Goal: Check status: Check status

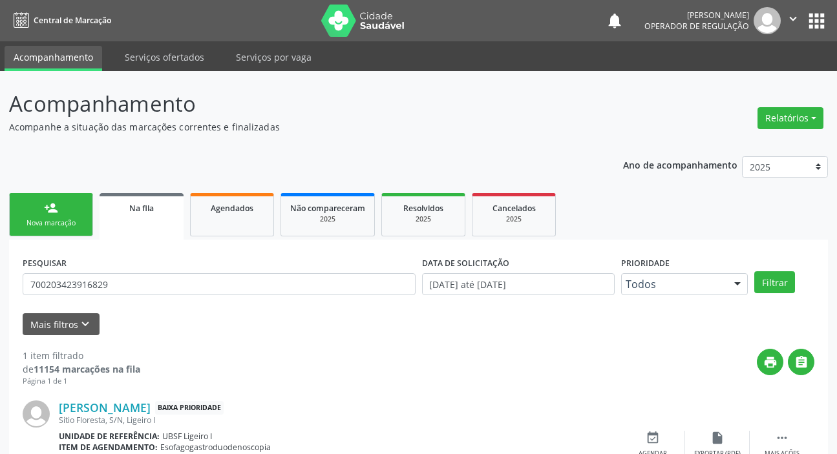
scroll to position [70, 0]
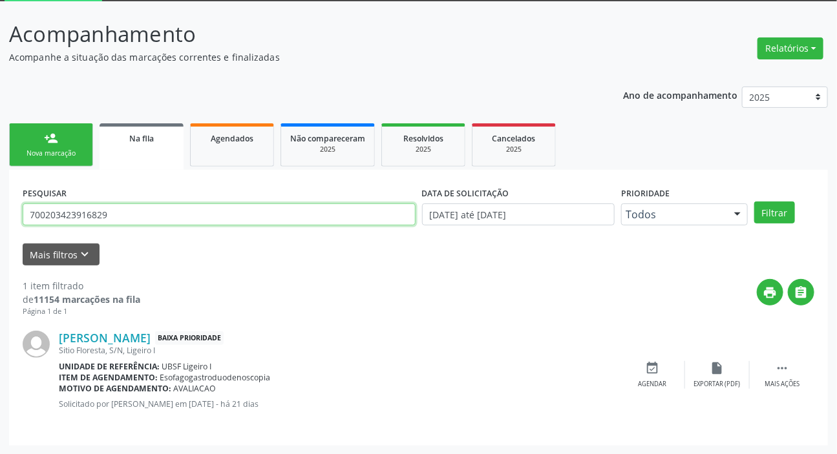
click at [135, 222] on input "700203423916829" at bounding box center [219, 214] width 393 height 22
type input "700802931782782"
click at [754, 202] on button "Filtrar" at bounding box center [774, 213] width 41 height 22
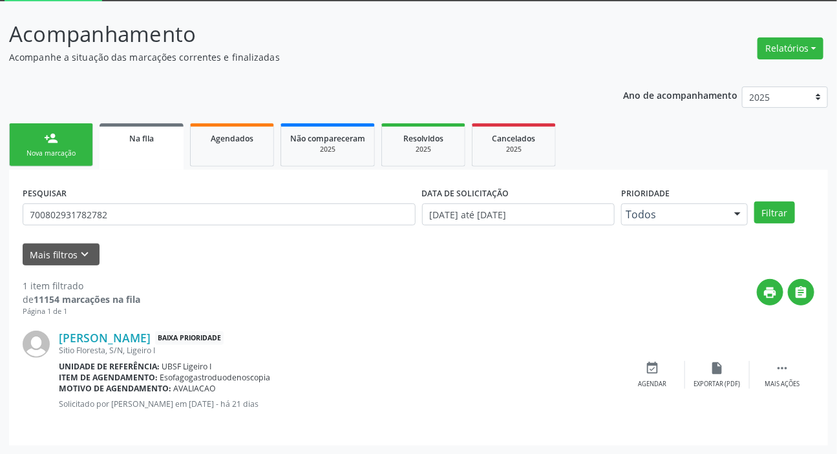
scroll to position [0, 0]
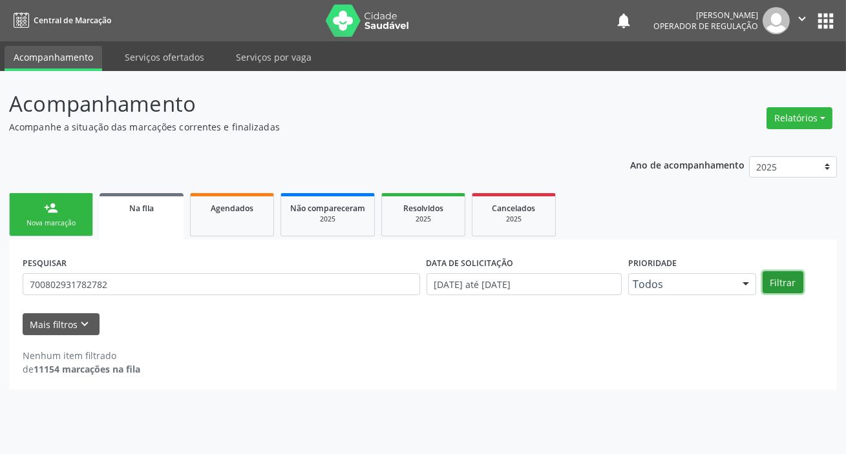
click at [800, 284] on button "Filtrar" at bounding box center [782, 282] width 41 height 22
click at [223, 271] on div "PESQUISAR 700802931782782" at bounding box center [221, 278] width 404 height 50
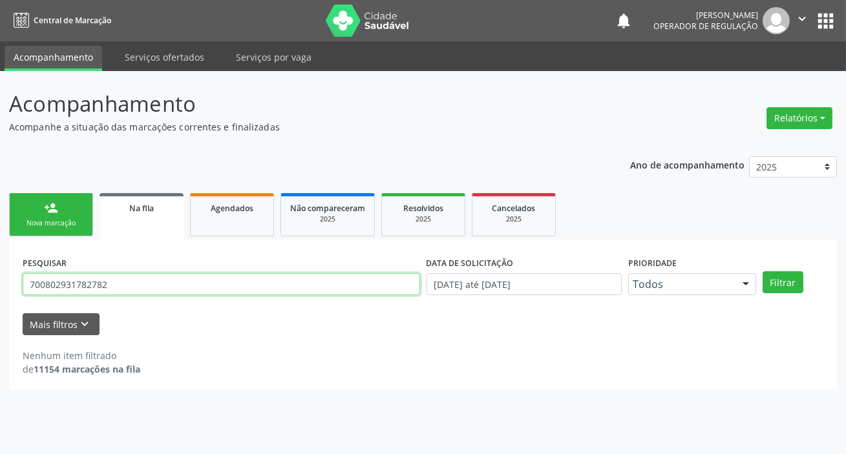
click at [98, 280] on input "700802931782782" at bounding box center [221, 284] width 397 height 22
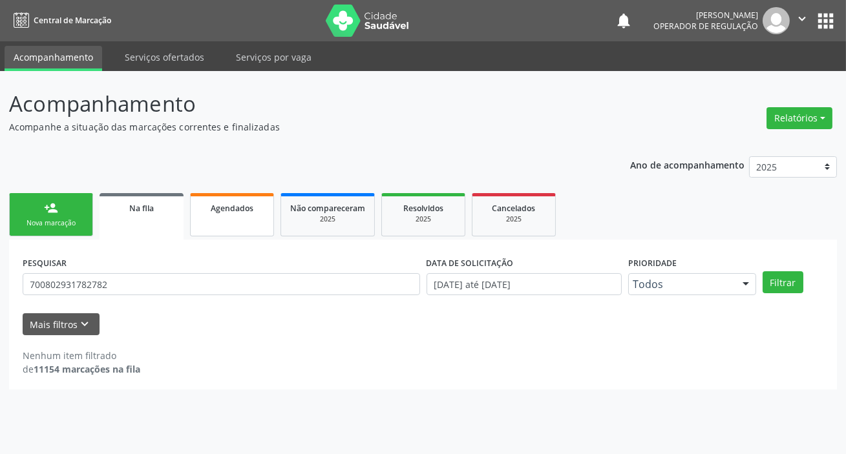
click at [251, 230] on link "Agendados" at bounding box center [232, 214] width 84 height 43
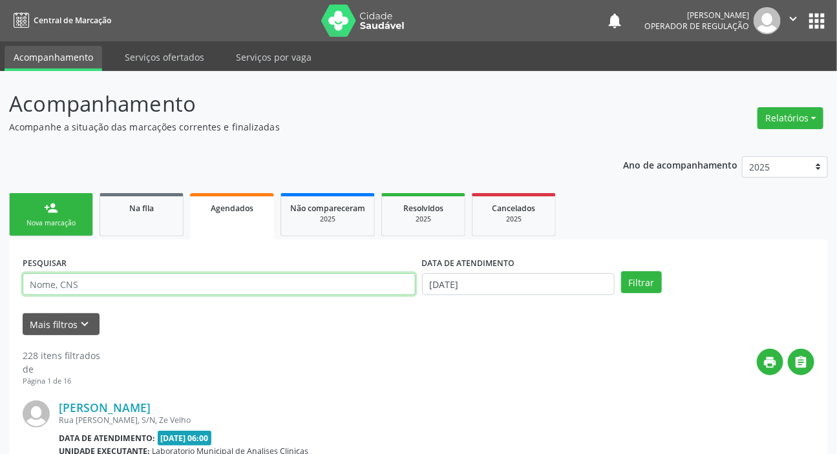
click at [250, 278] on input "text" at bounding box center [219, 284] width 393 height 22
paste input "700802931782782"
type input "700802931782782"
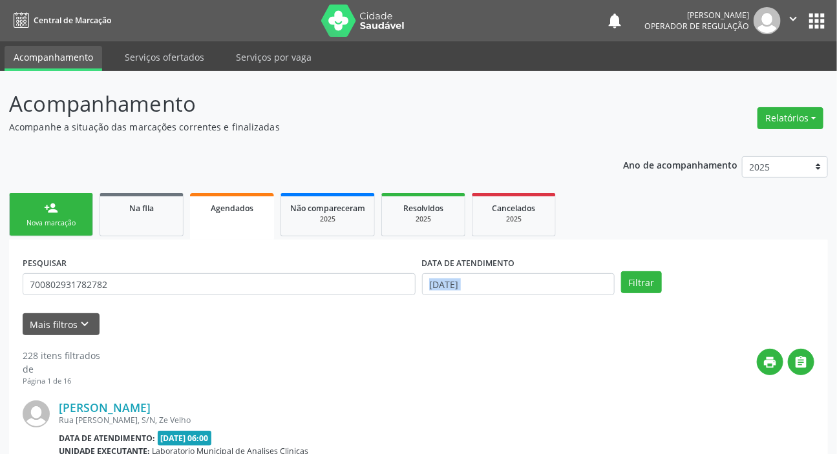
drag, startPoint x: 492, startPoint y: 308, endPoint x: 497, endPoint y: 298, distance: 11.3
click at [497, 300] on form "PESQUISAR 700802931782782 DATA DE ATENDIMENTO [DATE] Filtrar UNIDADE DE REFERÊN…" at bounding box center [418, 294] width 791 height 82
click at [495, 299] on div "DATA DE ATENDIMENTO [DATE]" at bounding box center [519, 278] width 200 height 50
click at [511, 297] on div "DATA DE ATENDIMENTO [DATE]" at bounding box center [519, 278] width 200 height 50
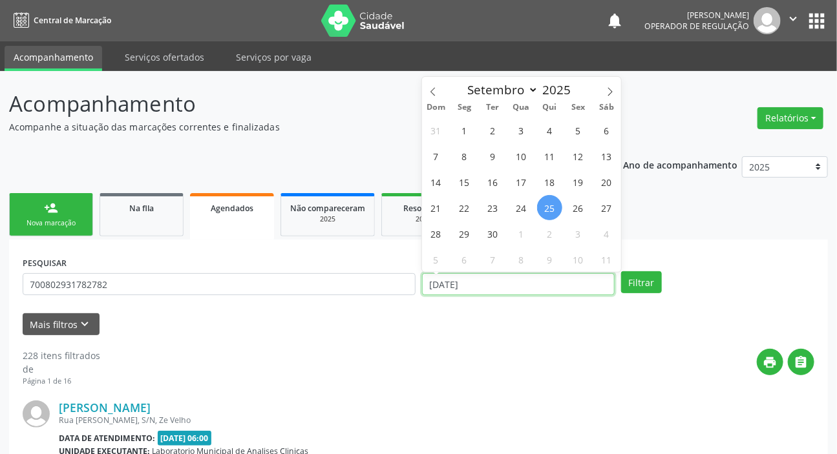
click at [521, 289] on input "[DATE]" at bounding box center [518, 284] width 193 height 22
click at [621, 271] on button "Filtrar" at bounding box center [641, 282] width 41 height 22
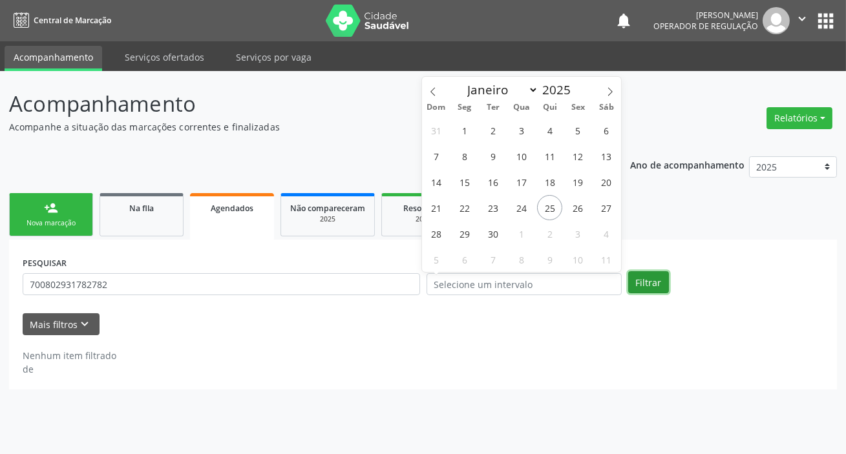
click at [664, 271] on button "Filtrar" at bounding box center [648, 282] width 41 height 22
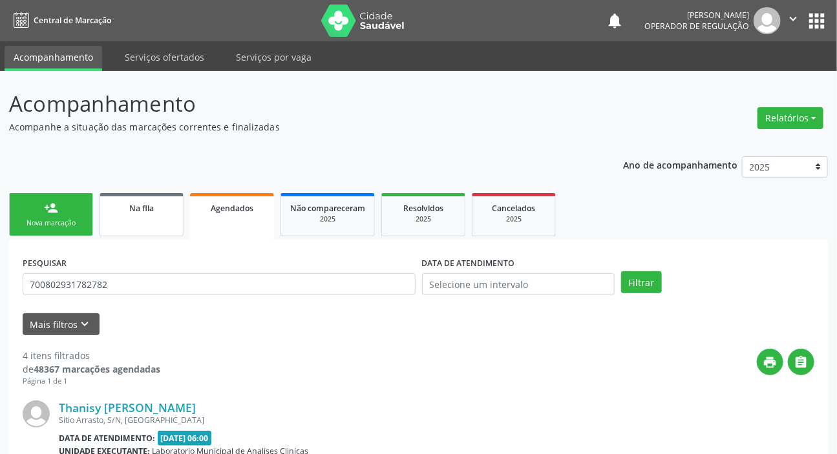
click at [155, 217] on link "Na fila" at bounding box center [141, 214] width 84 height 43
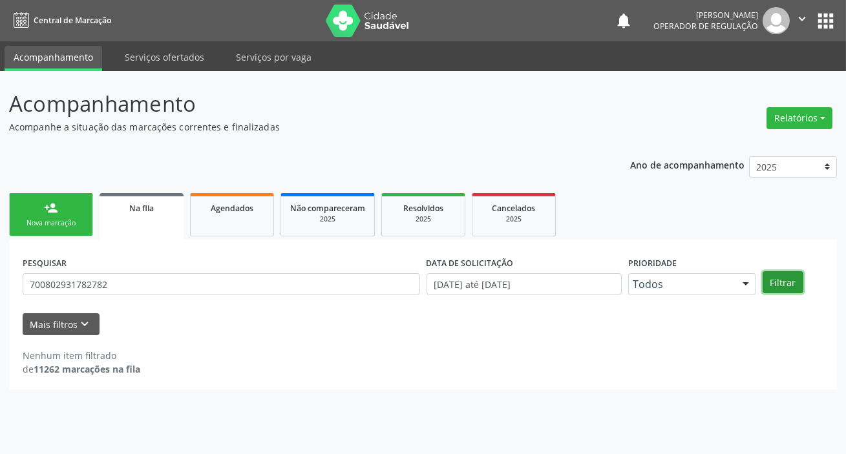
click at [790, 288] on button "Filtrar" at bounding box center [782, 282] width 41 height 22
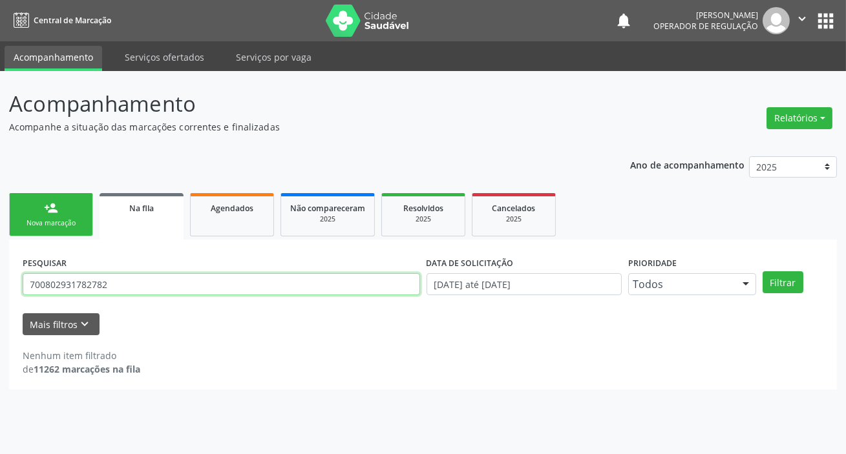
click at [129, 287] on input "700802931782782" at bounding box center [221, 284] width 397 height 22
type input "704301511323196"
click at [762, 271] on button "Filtrar" at bounding box center [782, 282] width 41 height 22
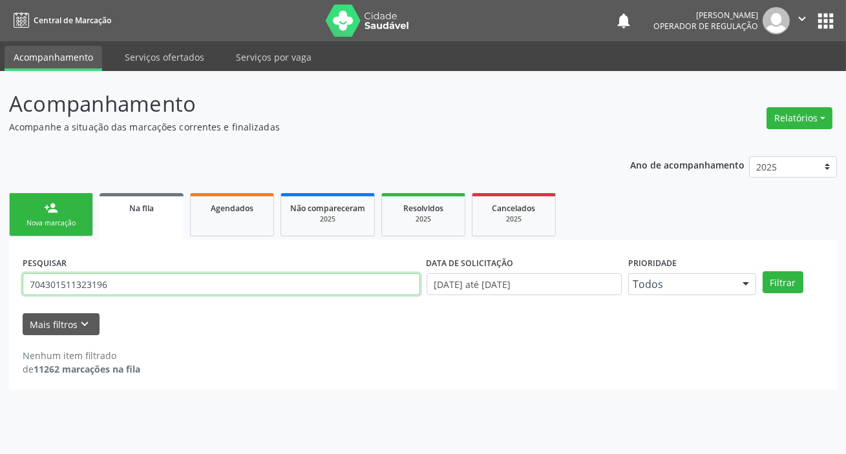
click at [140, 278] on input "704301511323196" at bounding box center [221, 284] width 397 height 22
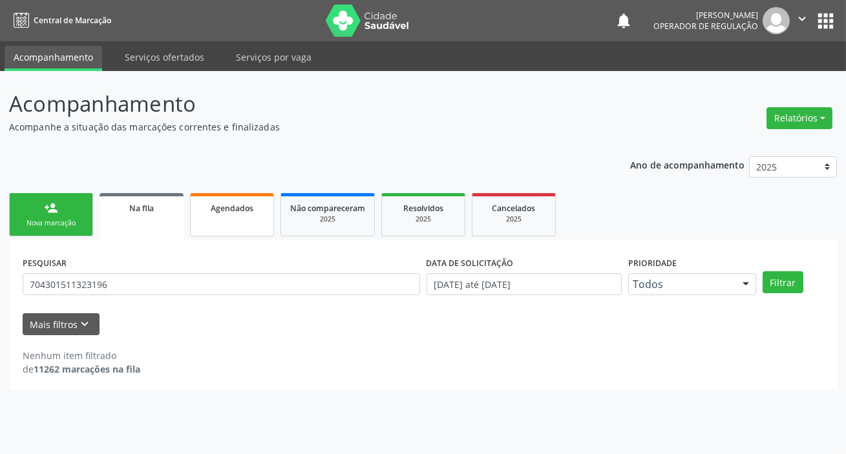
click at [233, 201] on div "Agendados" at bounding box center [232, 208] width 65 height 14
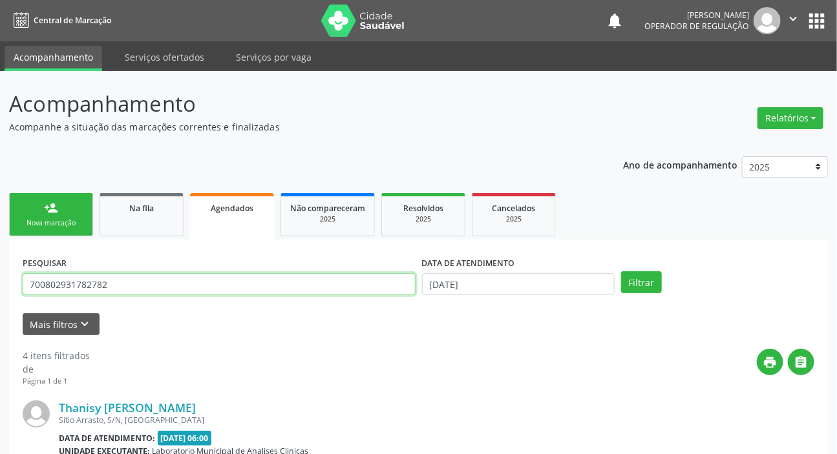
click at [214, 282] on input "700802931782782" at bounding box center [219, 284] width 393 height 22
paste input "4301511323196"
type input "704301511323196"
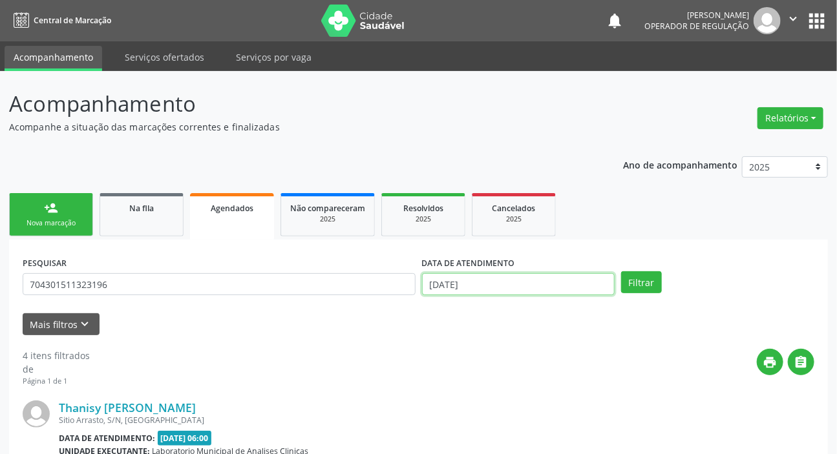
click at [548, 284] on input "[DATE]" at bounding box center [518, 284] width 193 height 22
click at [649, 280] on button "Filtrar" at bounding box center [641, 282] width 41 height 22
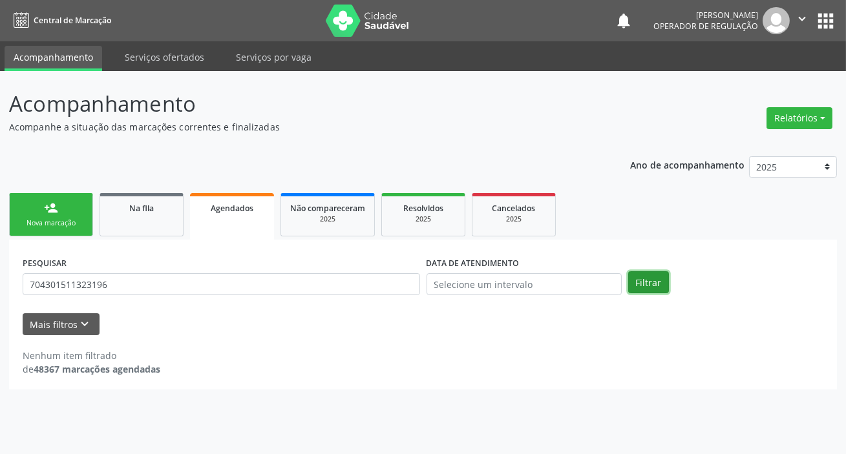
click at [655, 277] on button "Filtrar" at bounding box center [648, 282] width 41 height 22
click at [655, 282] on button "Filtrar" at bounding box center [648, 282] width 41 height 22
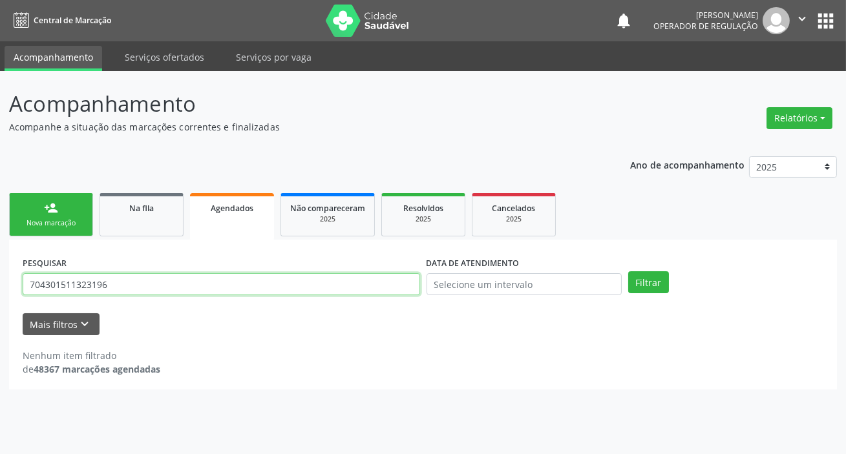
click at [200, 288] on input "704301511323196" at bounding box center [221, 284] width 397 height 22
click at [200, 286] on input "704301511323196" at bounding box center [221, 284] width 397 height 22
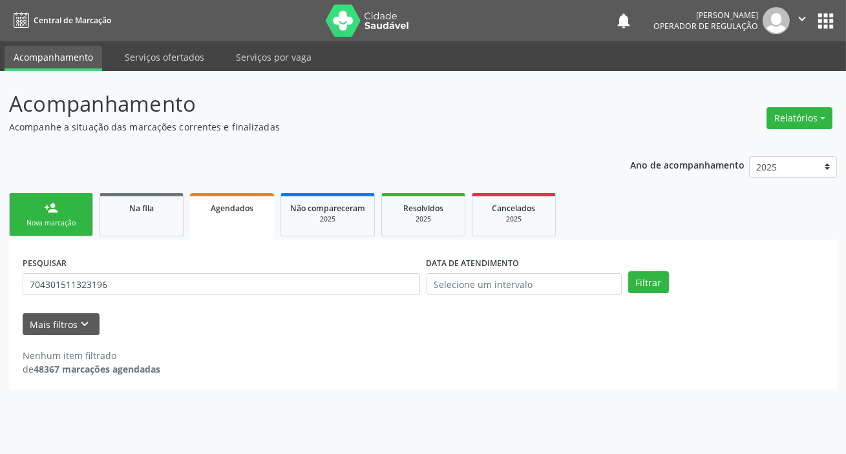
click at [828, 24] on button "apps" at bounding box center [825, 21] width 23 height 23
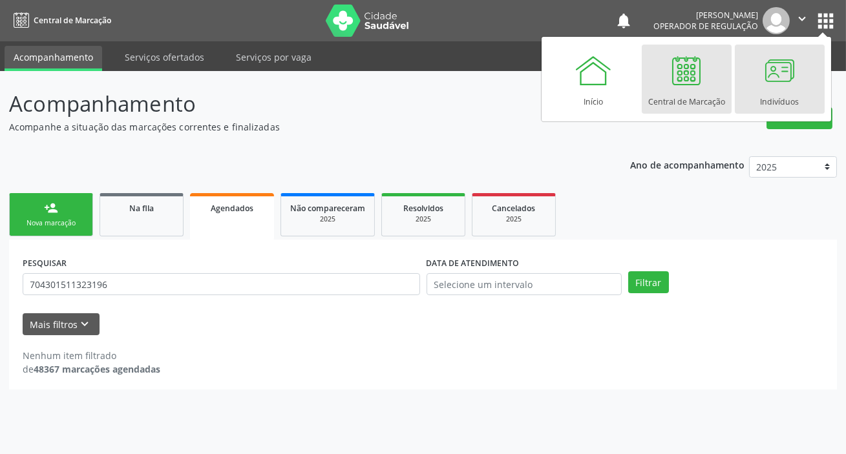
click at [773, 84] on div at bounding box center [779, 70] width 39 height 39
